Goal: Information Seeking & Learning: Learn about a topic

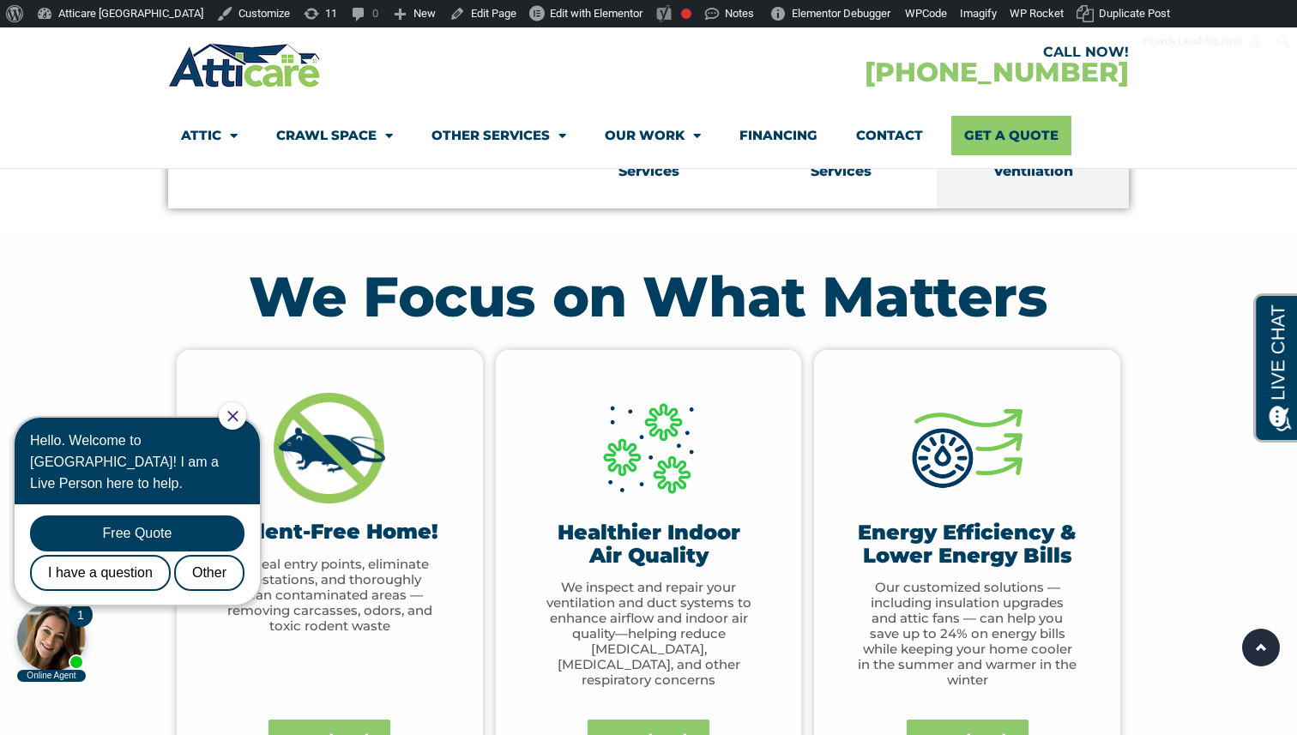
scroll to position [779, 0]
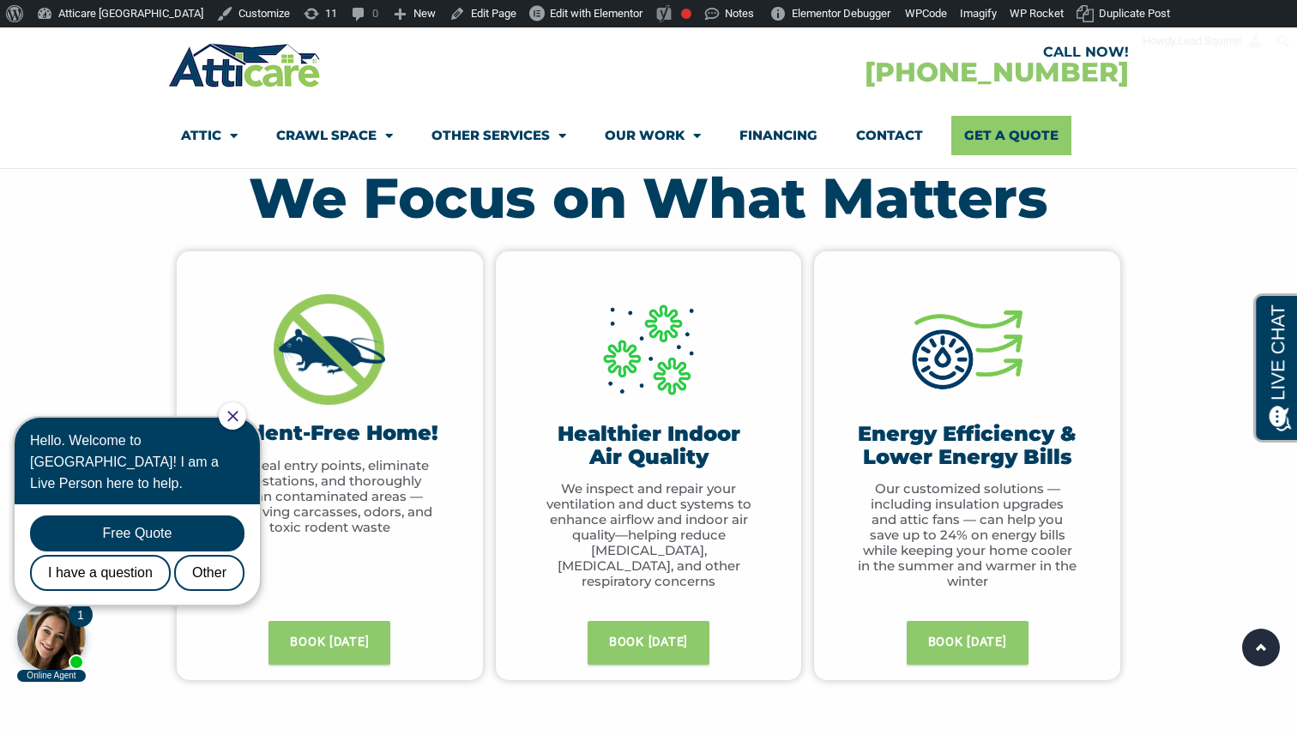
click at [238, 416] on icon "Close Chat" at bounding box center [232, 416] width 11 height 11
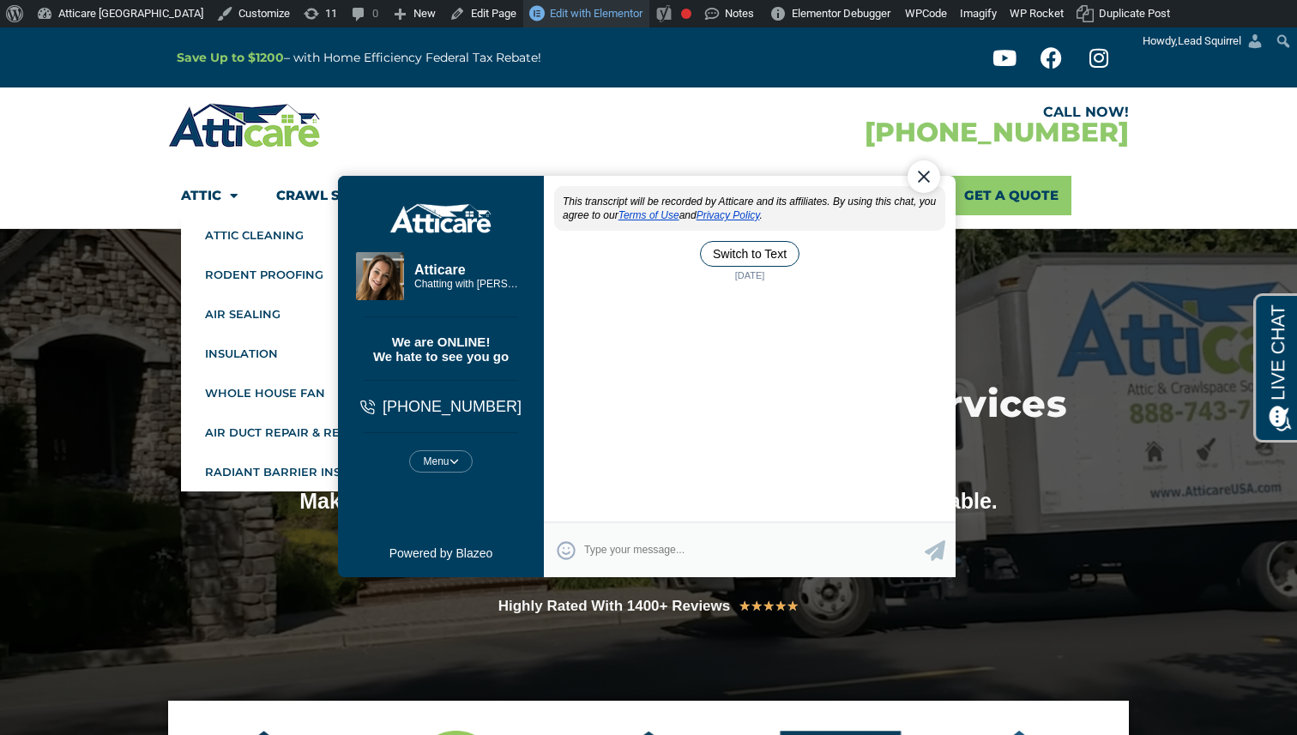
scroll to position [0, 0]
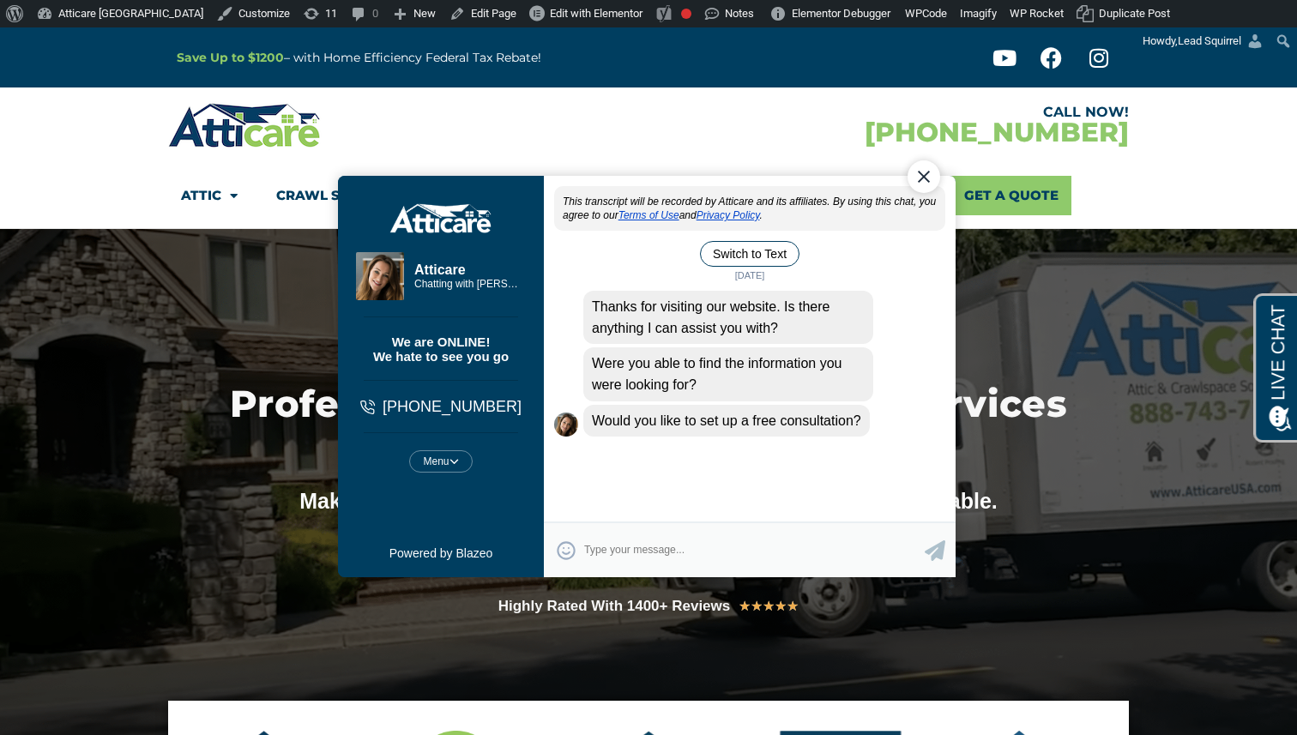
click at [914, 166] on div "Close Chat" at bounding box center [923, 175] width 33 height 33
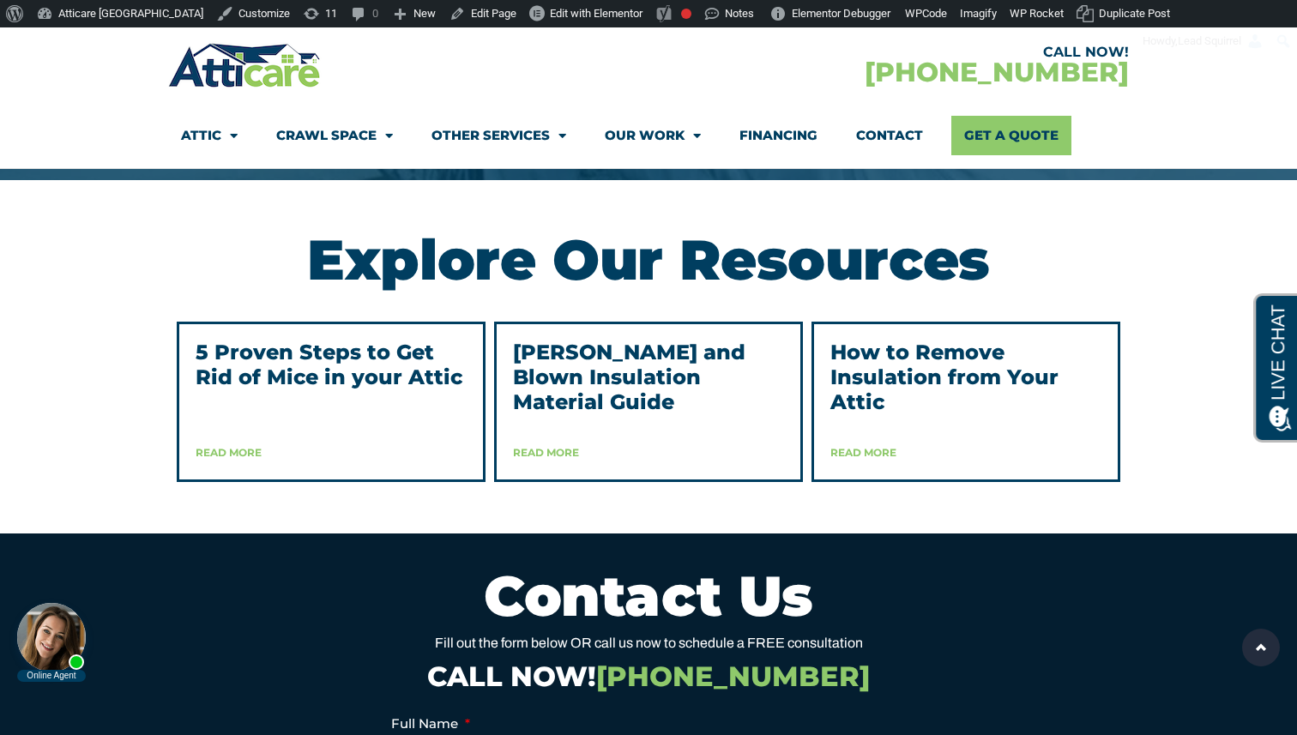
scroll to position [4335, 0]
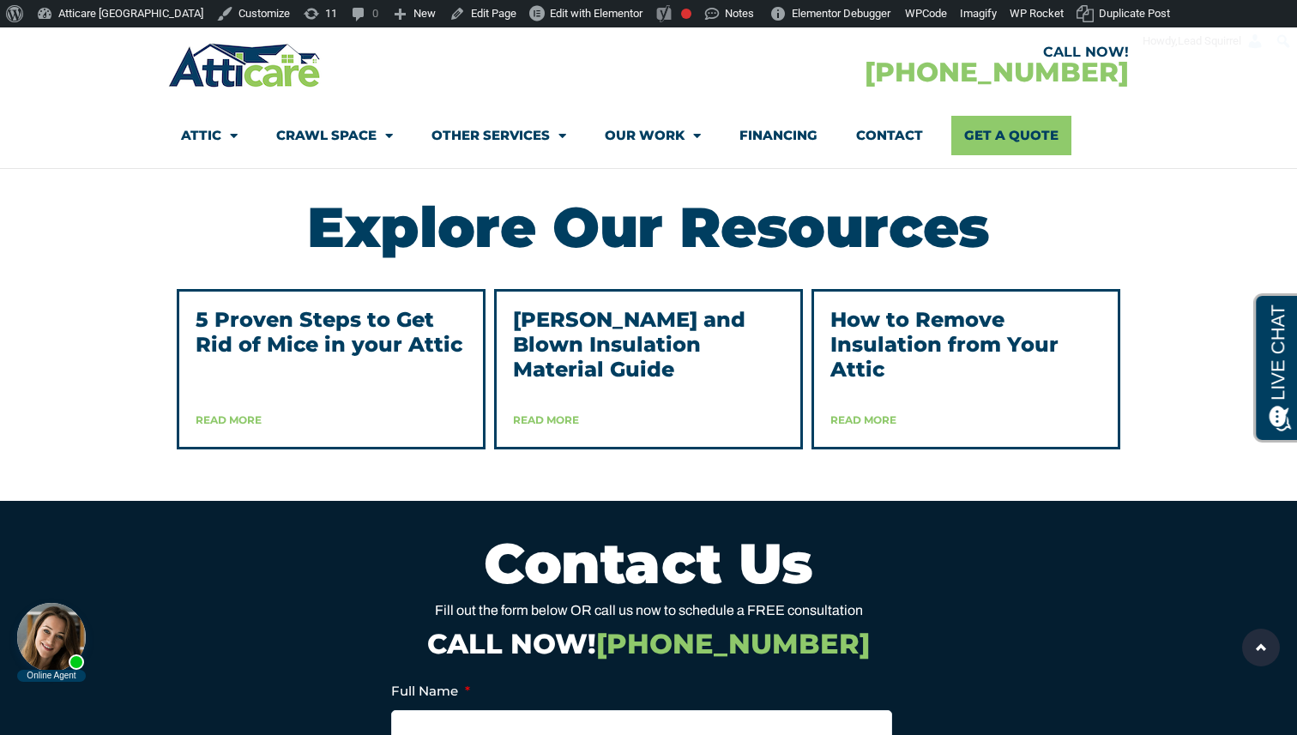
click at [550, 426] on link "Read More" at bounding box center [546, 419] width 66 height 13
click at [250, 426] on link "Read More" at bounding box center [229, 419] width 66 height 13
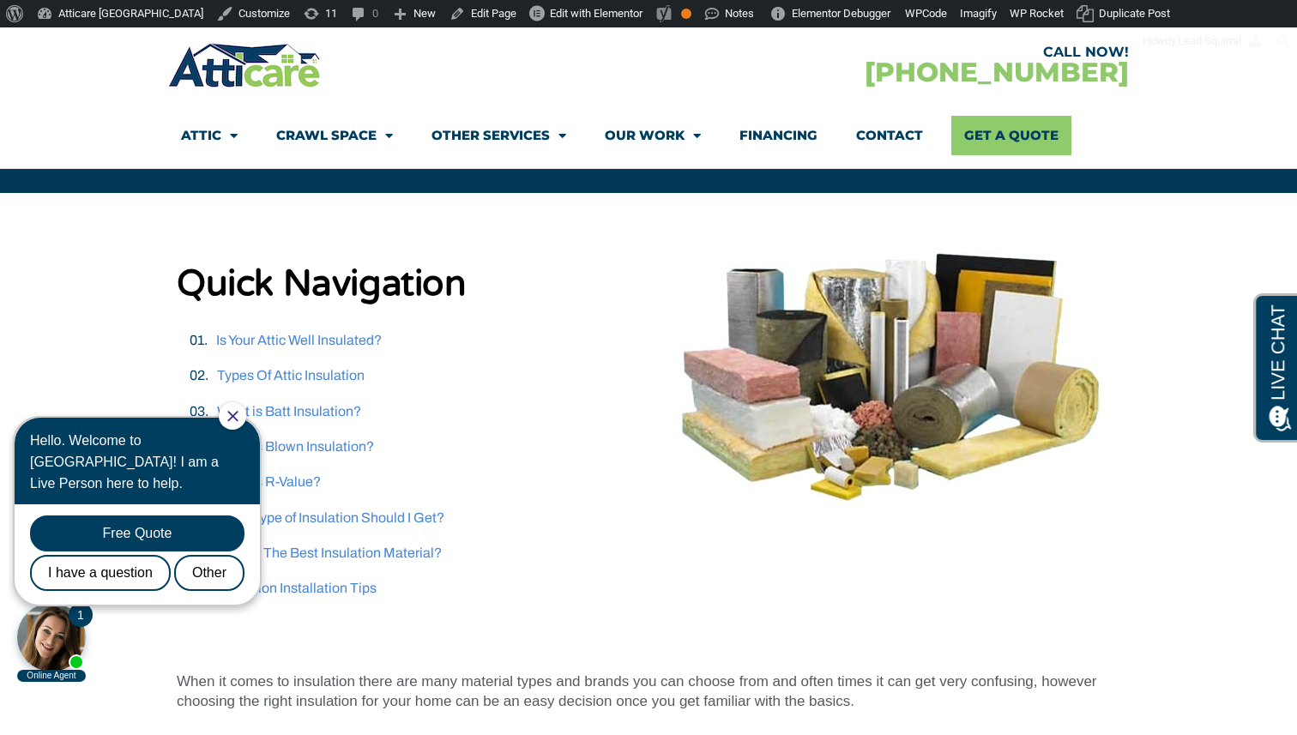
scroll to position [373, 0]
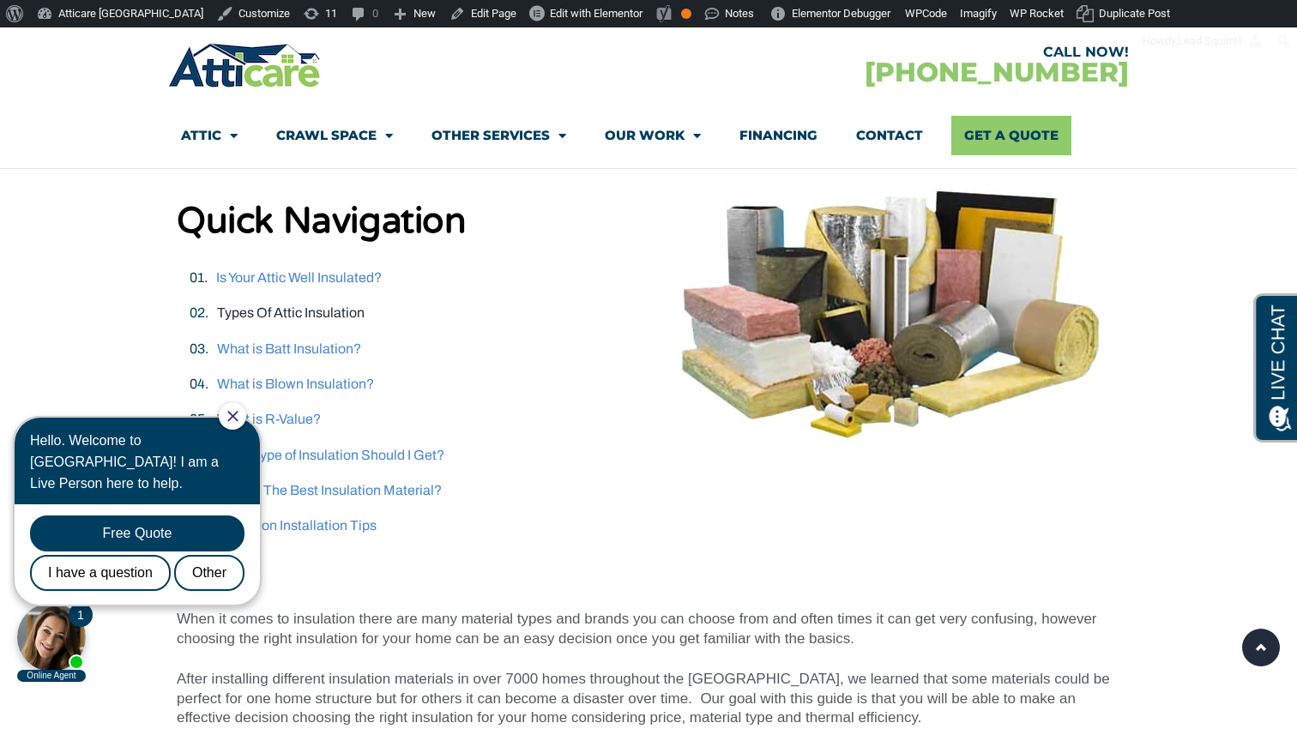
click at [312, 306] on link "Types Of Attic Insulation" at bounding box center [290, 312] width 147 height 15
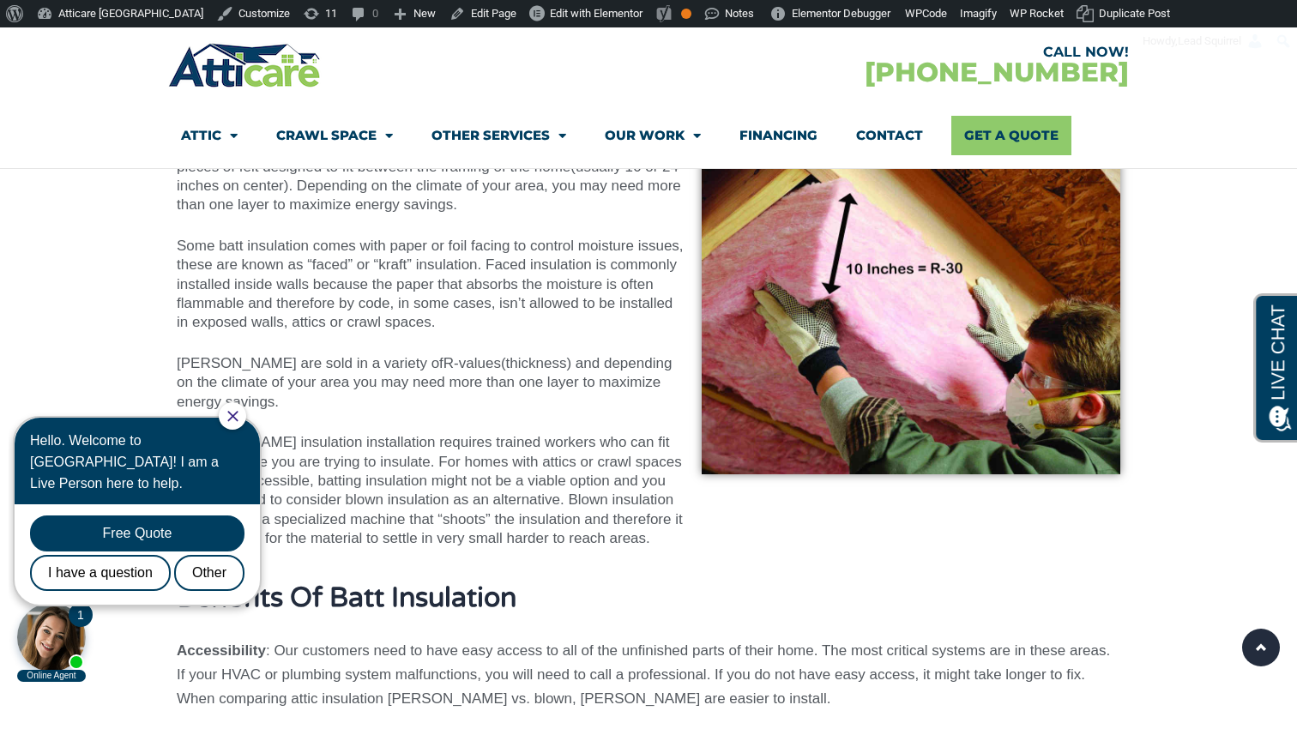
scroll to position [3159, 0]
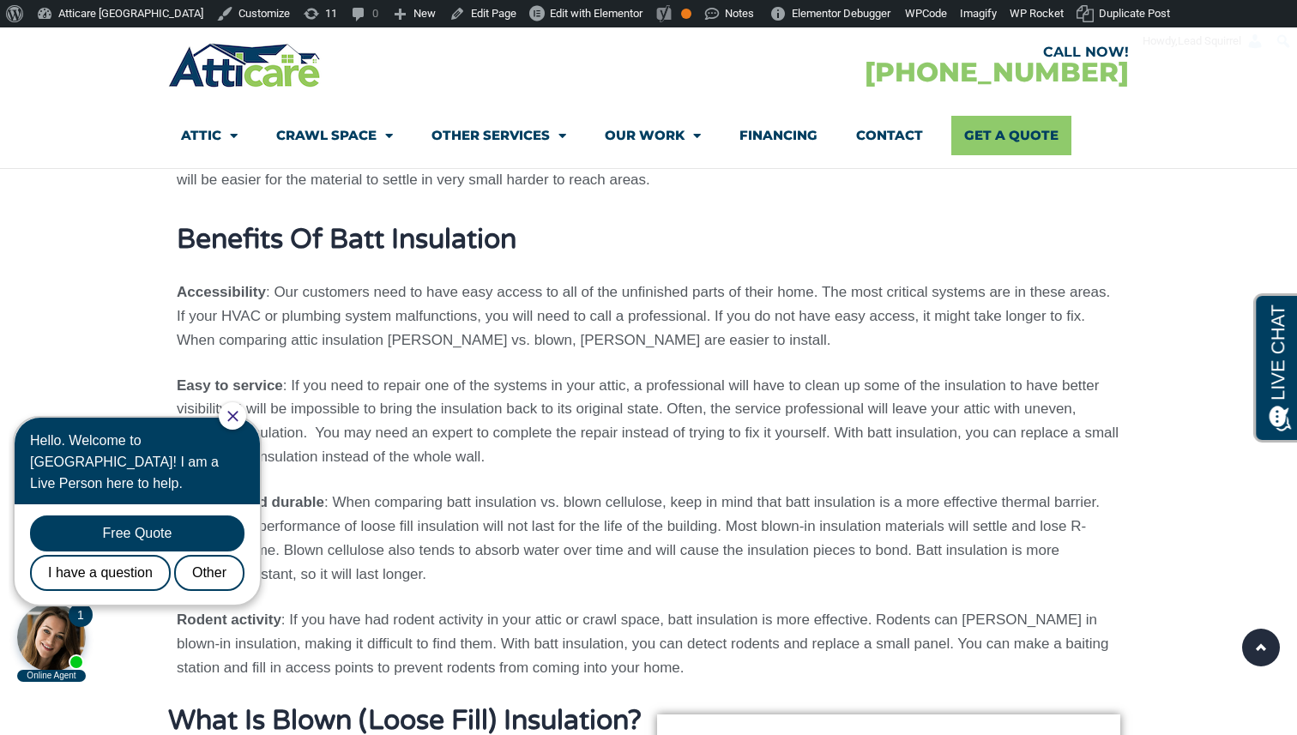
click at [238, 415] on div at bounding box center [232, 415] width 27 height 27
click at [238, 411] on icon "Close Chat" at bounding box center [232, 416] width 10 height 10
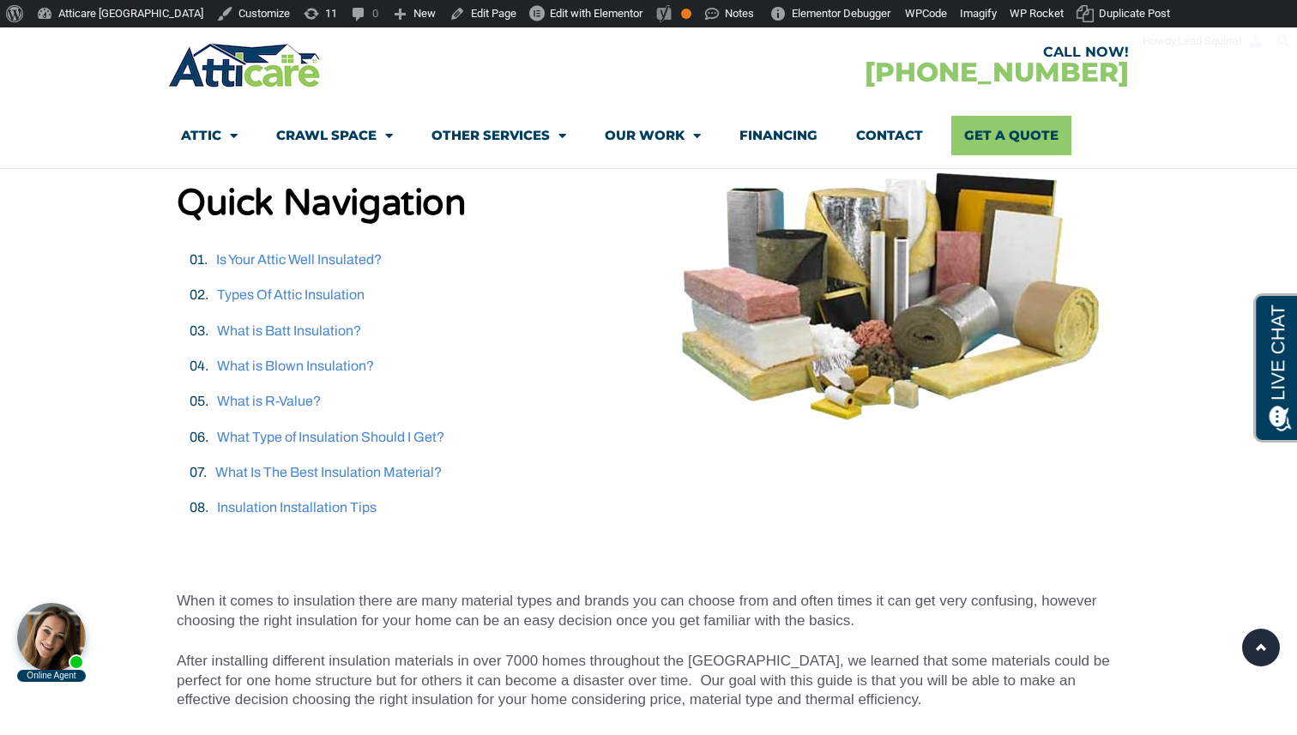
scroll to position [373, 0]
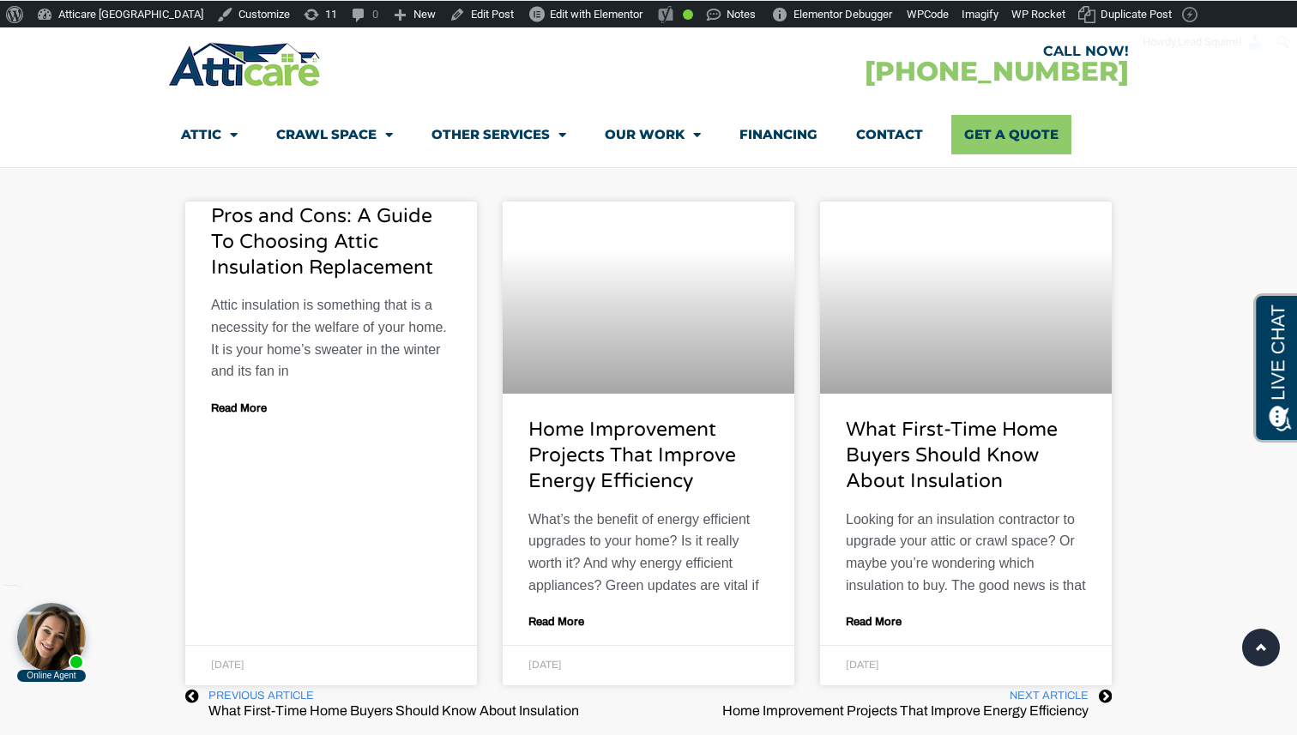
scroll to position [8930, 0]
